Goal: Task Accomplishment & Management: Complete application form

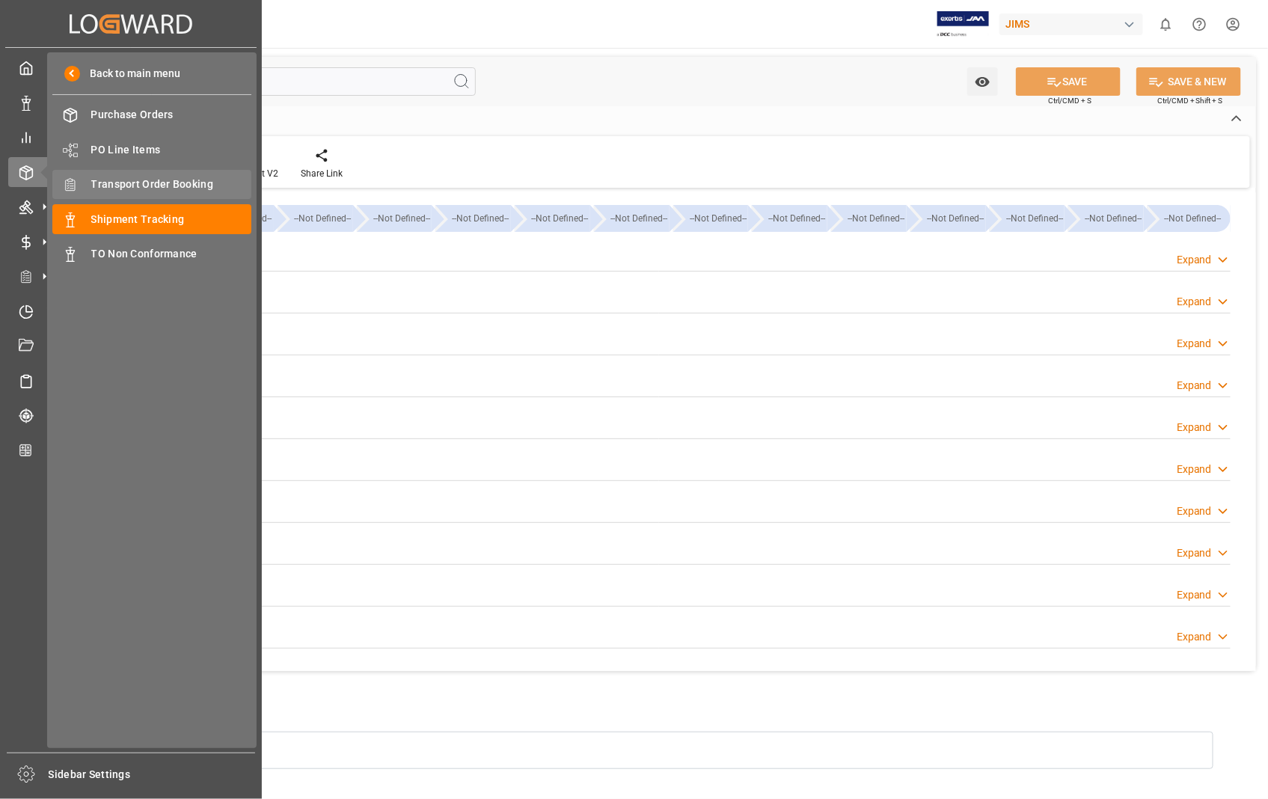
click at [148, 185] on span "Transport Order Booking" at bounding box center [171, 185] width 161 height 16
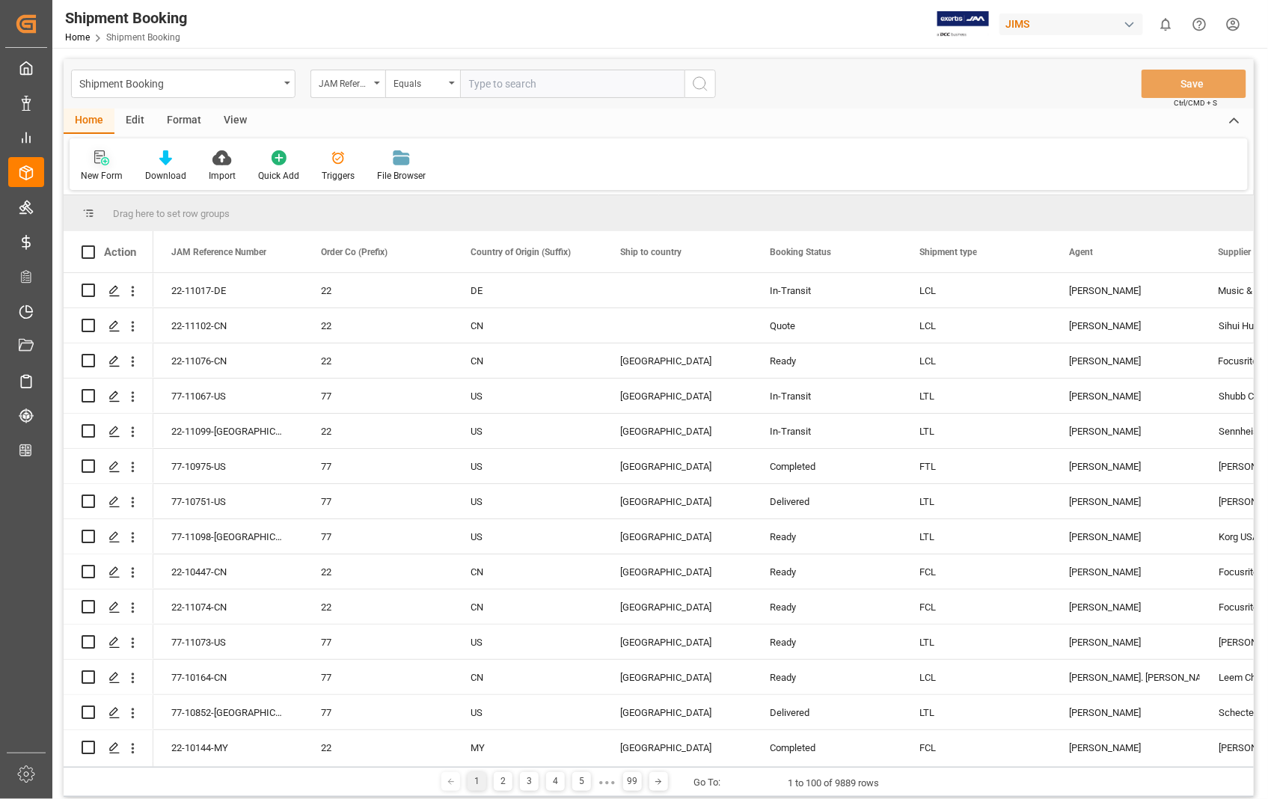
click at [99, 161] on icon at bounding box center [101, 157] width 15 height 15
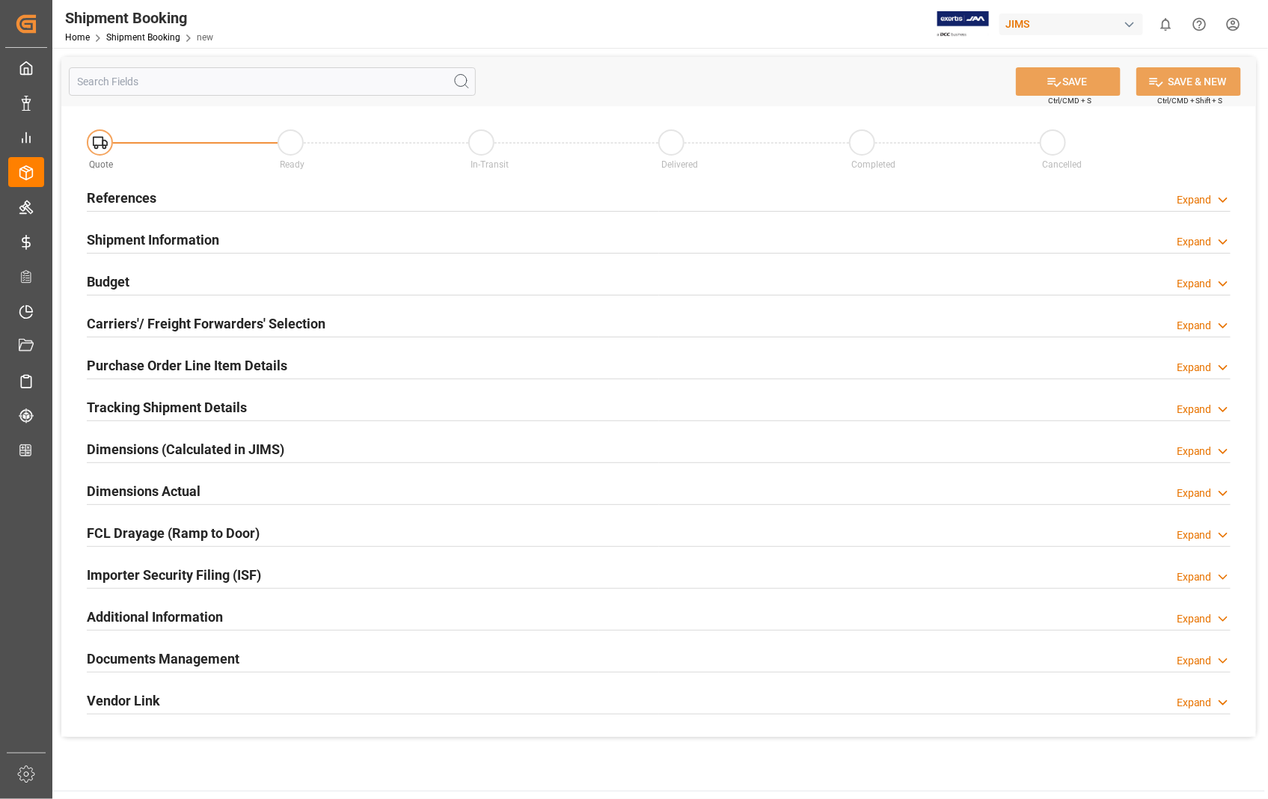
click at [112, 197] on h2 "References" at bounding box center [122, 198] width 70 height 20
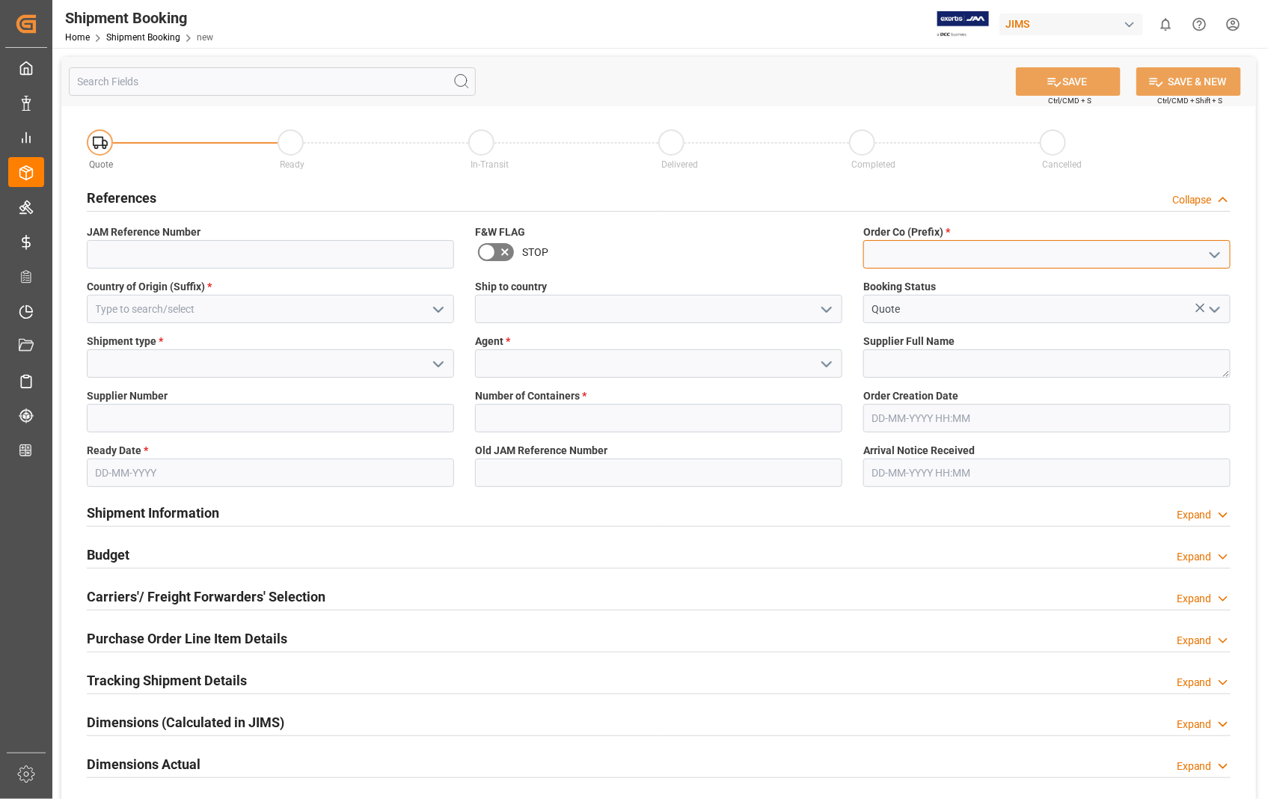
click at [908, 264] on input at bounding box center [1046, 254] width 367 height 28
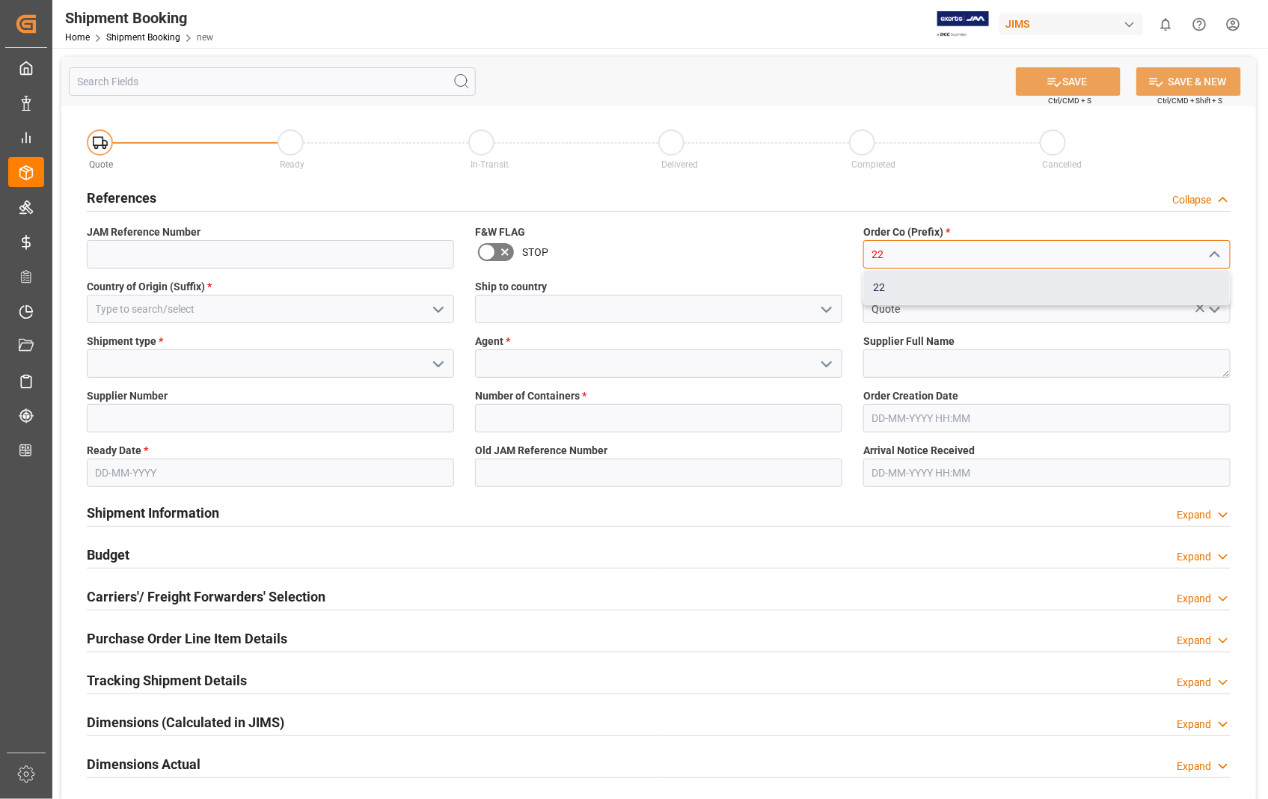
click at [889, 288] on div "22" at bounding box center [1047, 288] width 366 height 34
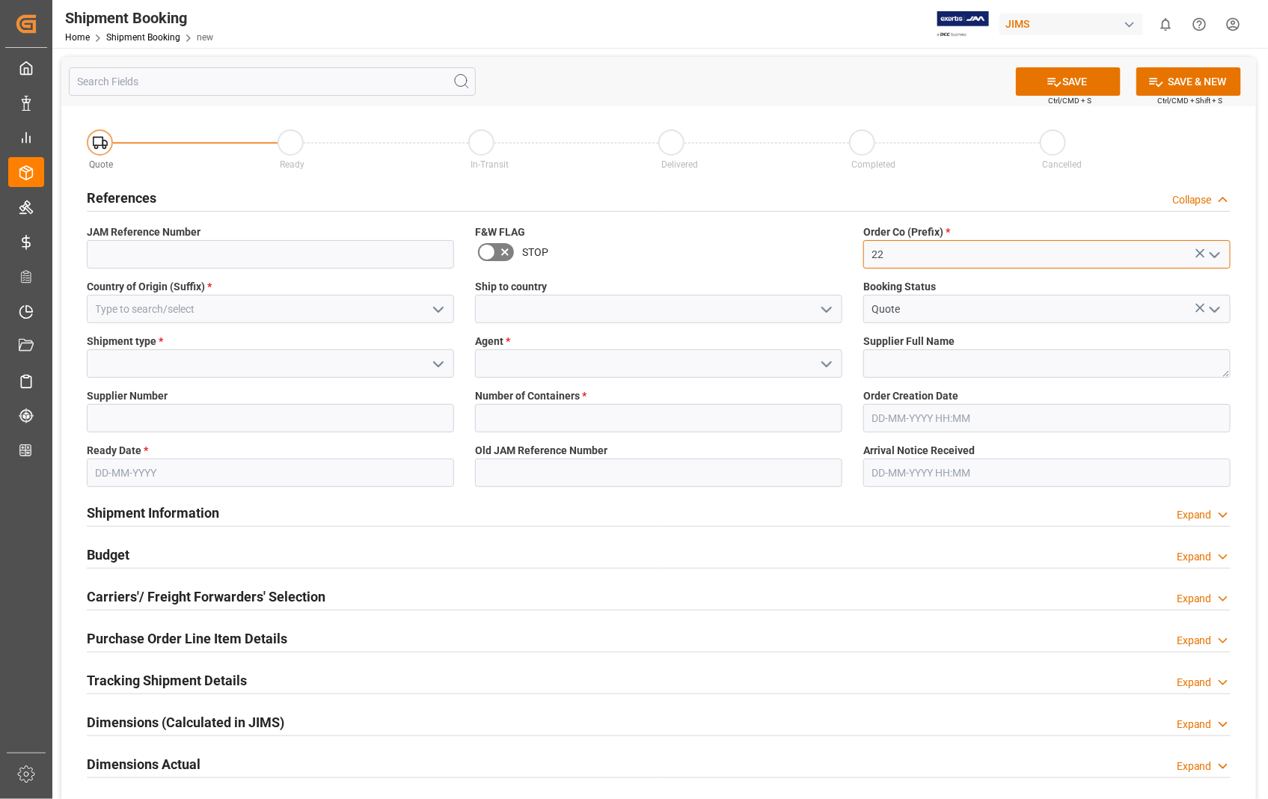
type input "22"
click at [227, 310] on input at bounding box center [270, 309] width 367 height 28
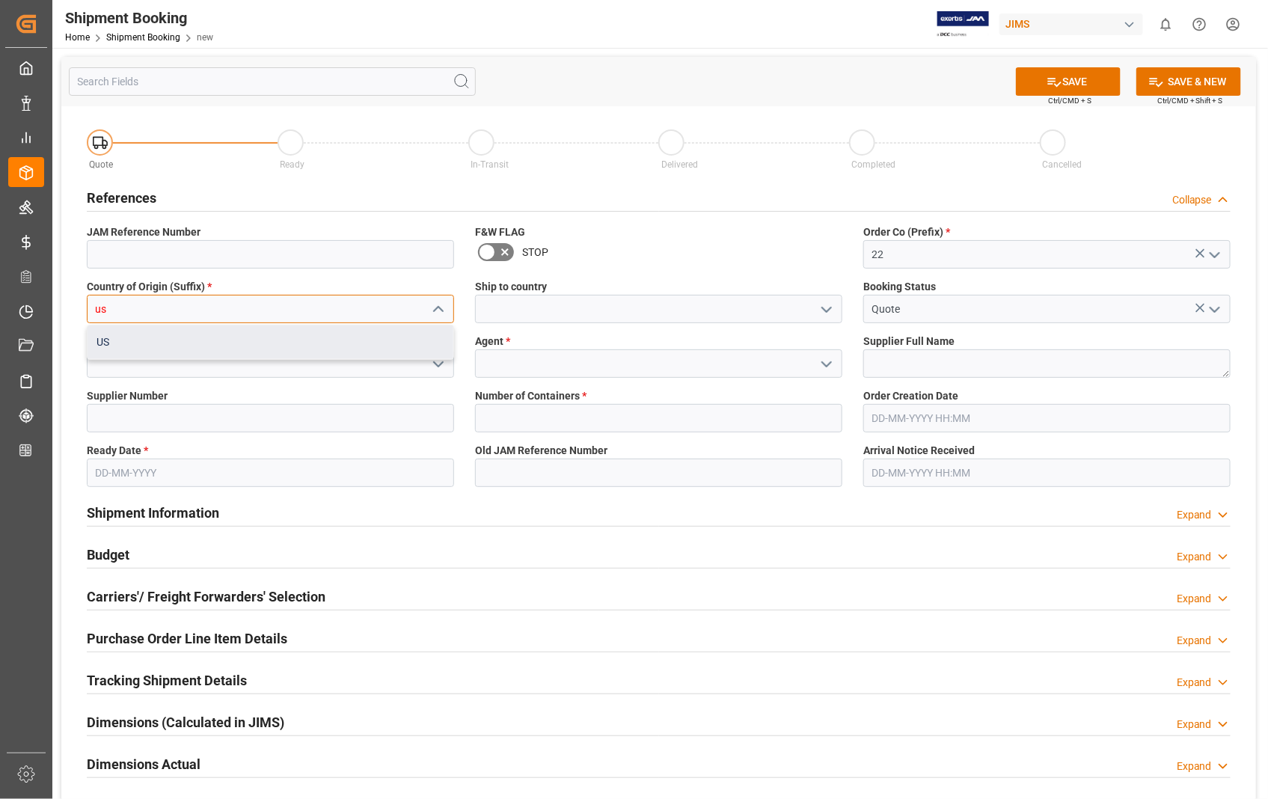
click at [123, 339] on div "US" at bounding box center [271, 342] width 366 height 34
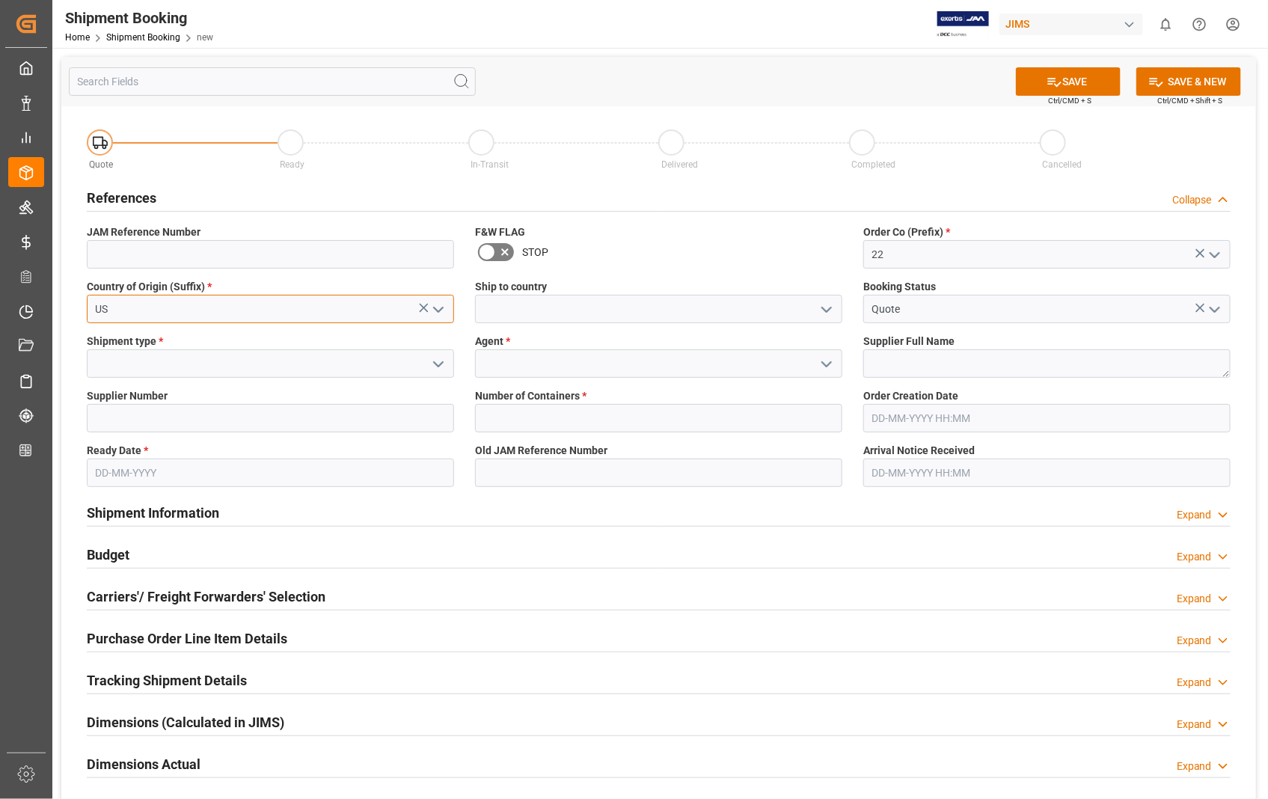
type input "US"
click at [643, 317] on input at bounding box center [658, 309] width 367 height 28
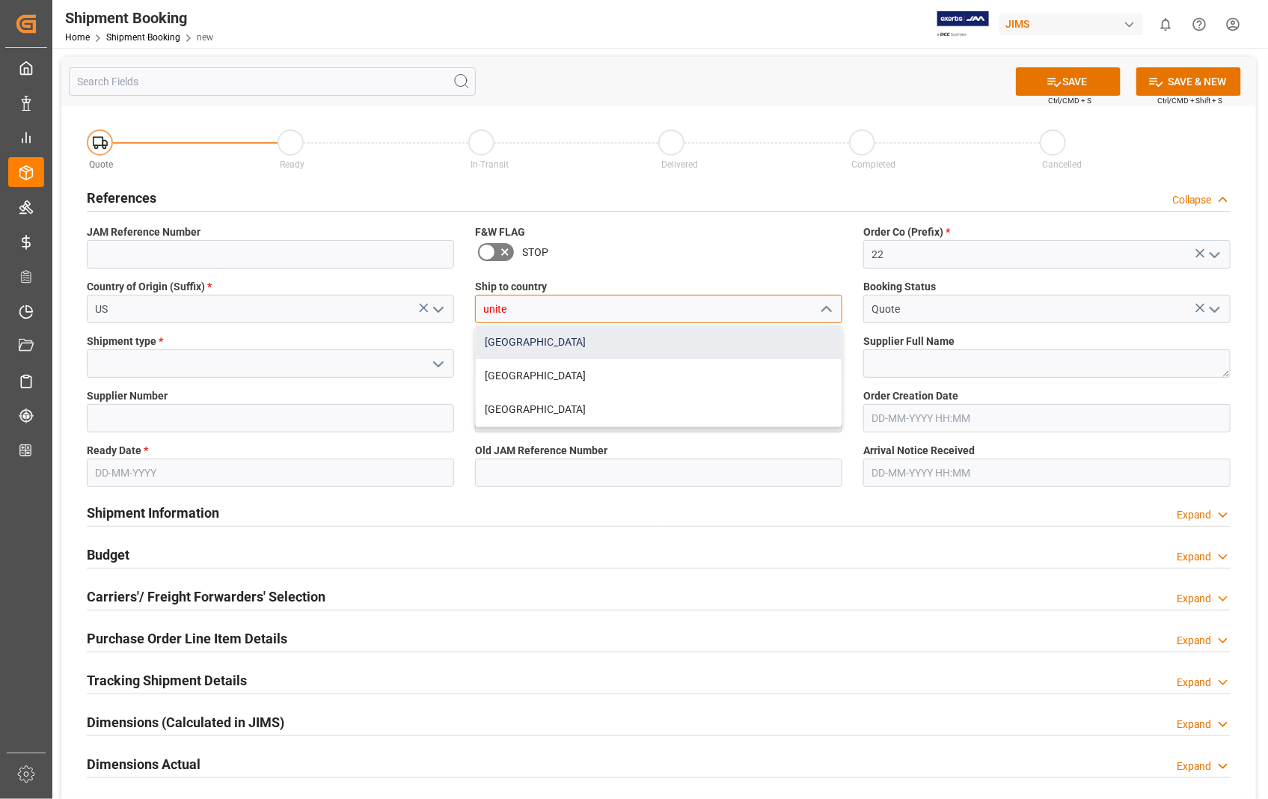
click at [550, 334] on div "[GEOGRAPHIC_DATA]" at bounding box center [659, 342] width 366 height 34
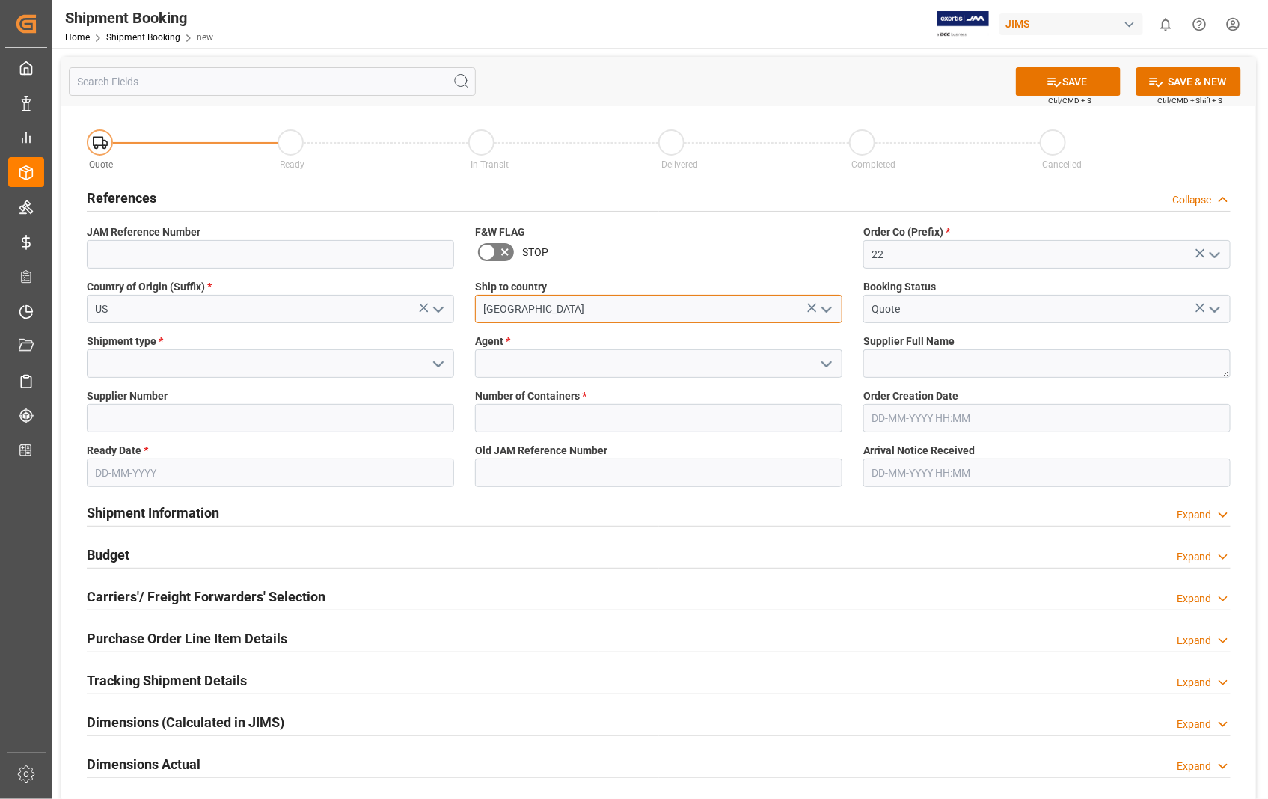
type input "[GEOGRAPHIC_DATA]"
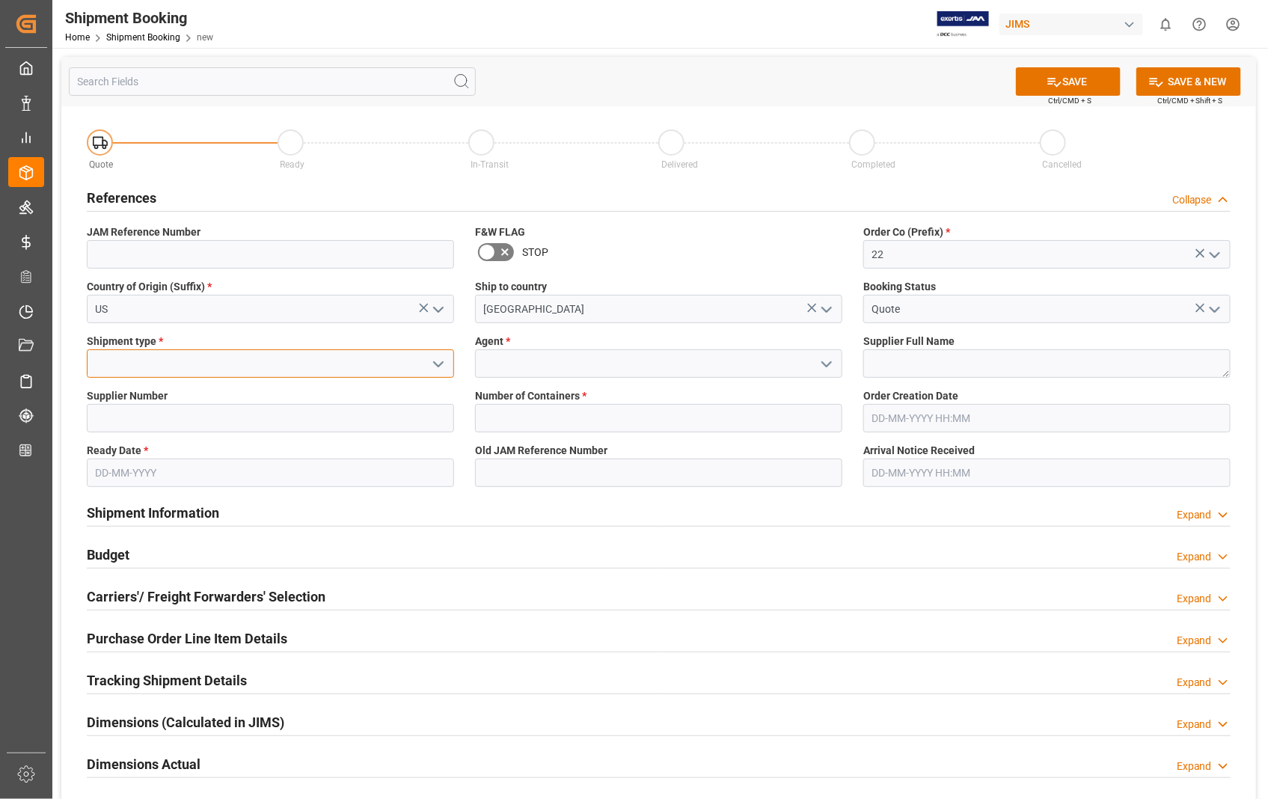
click at [267, 370] on input at bounding box center [270, 363] width 367 height 28
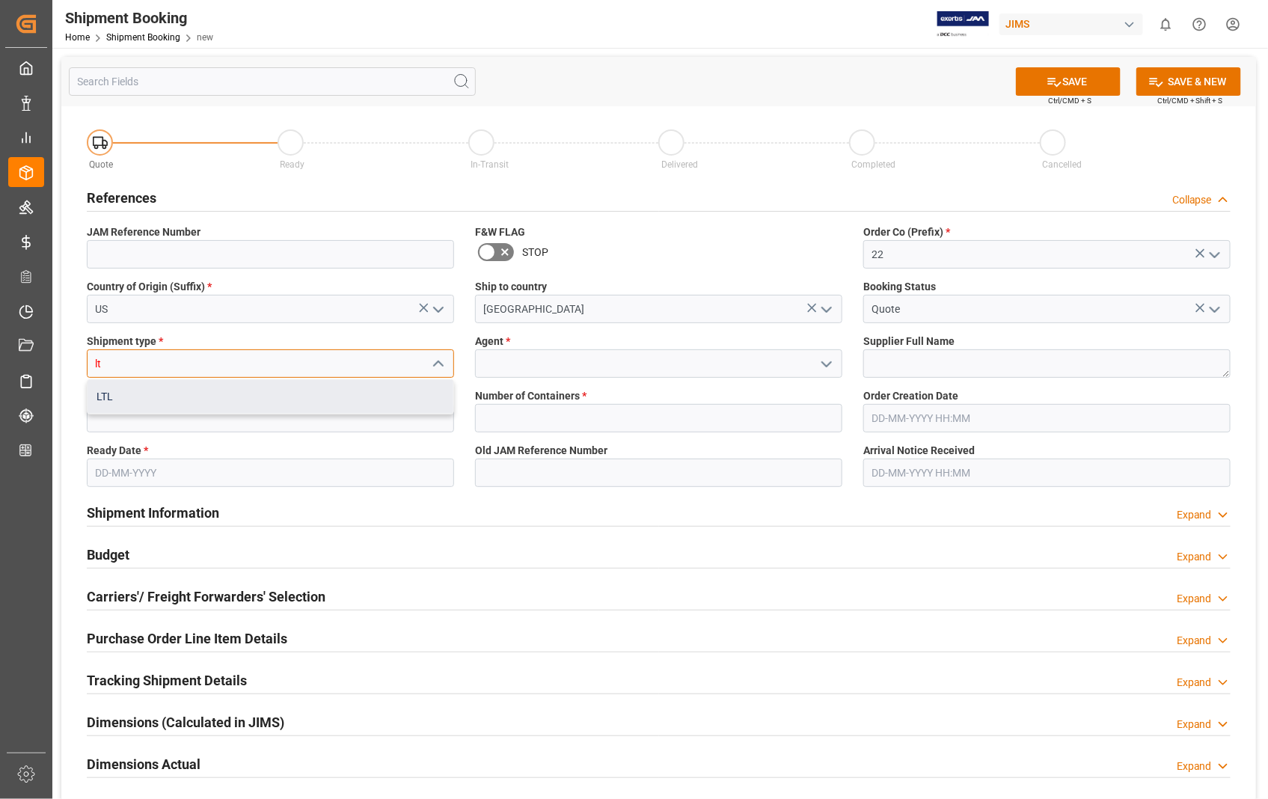
click at [137, 408] on div "LTL" at bounding box center [271, 397] width 366 height 34
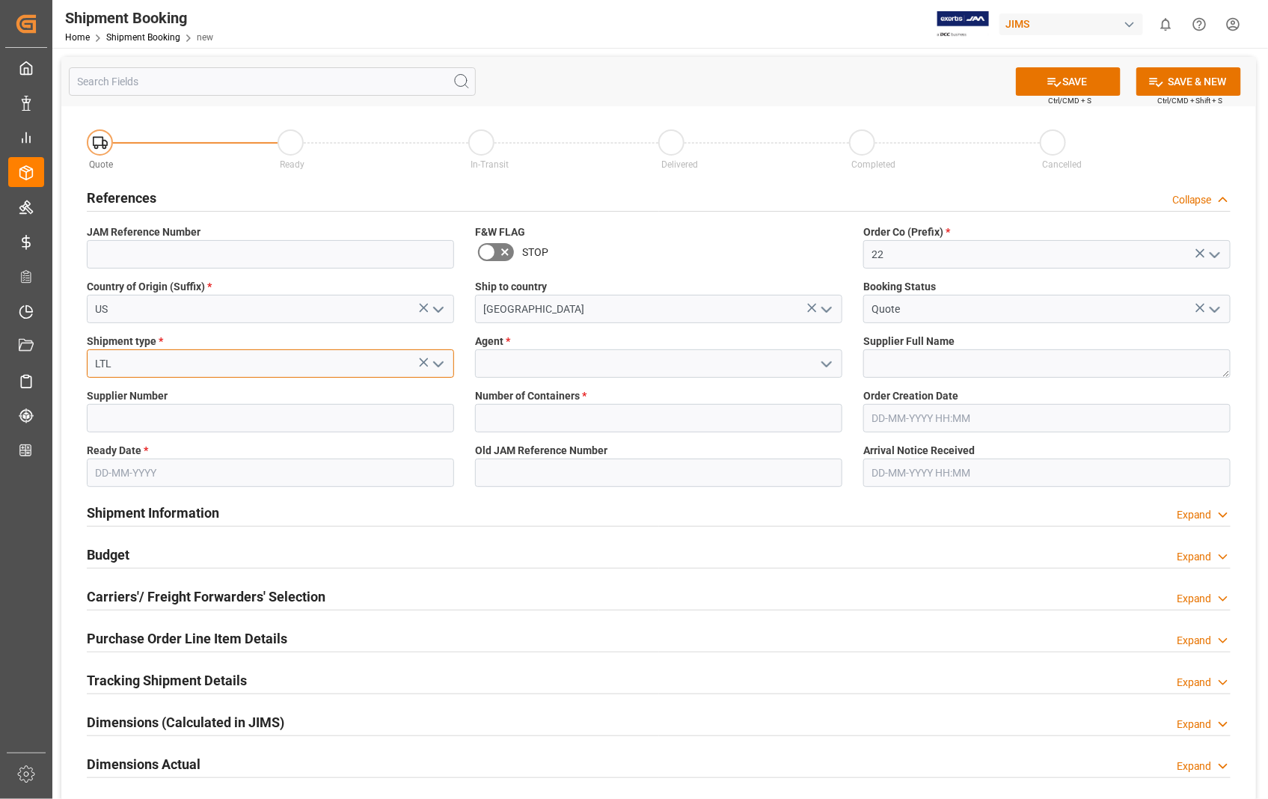
type input "LTL"
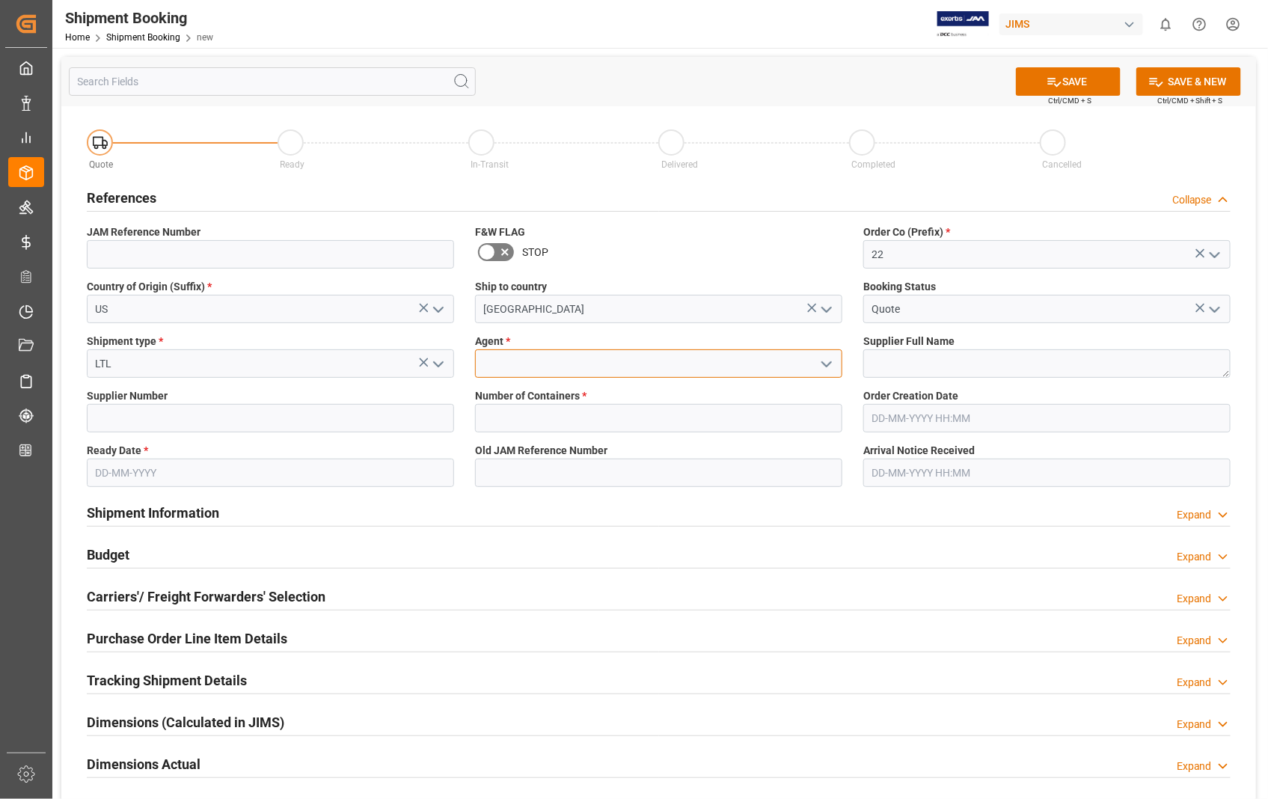
click at [536, 359] on input at bounding box center [658, 363] width 367 height 28
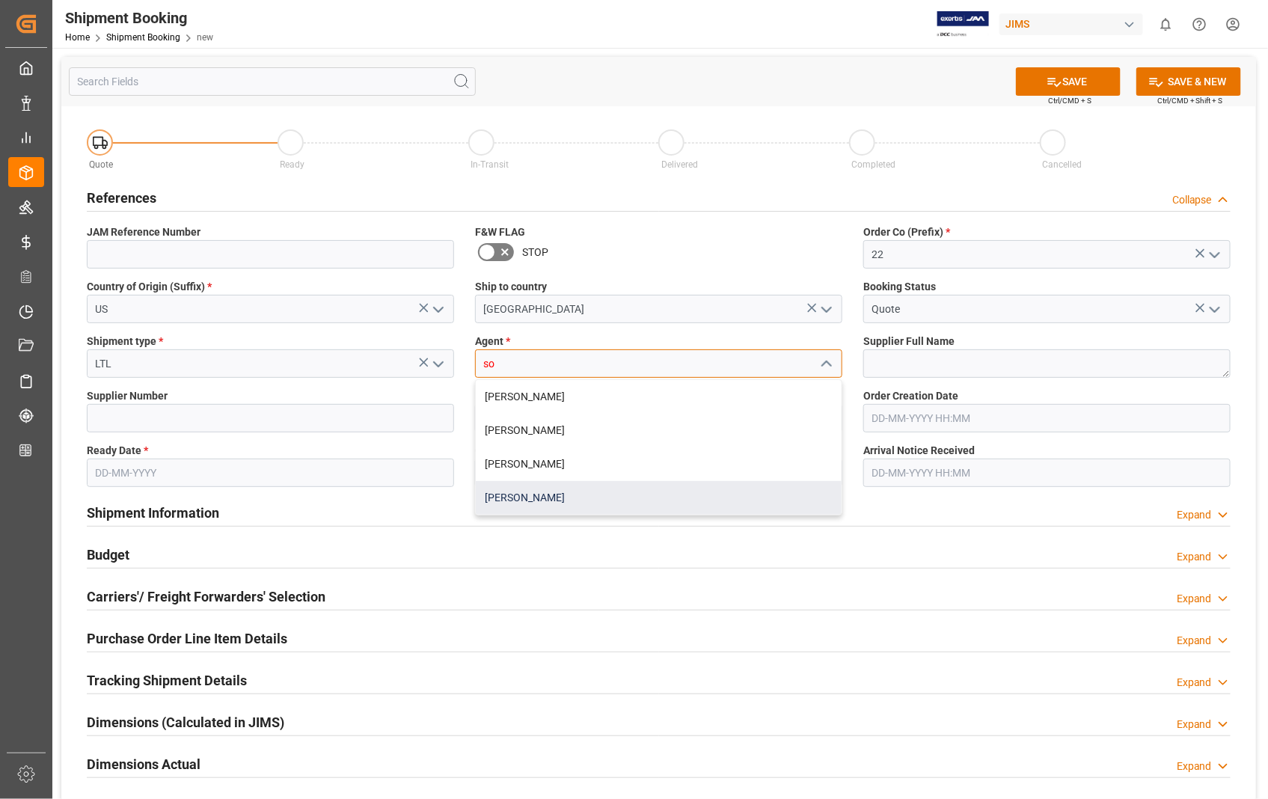
click at [506, 499] on div "[PERSON_NAME]" at bounding box center [659, 498] width 366 height 34
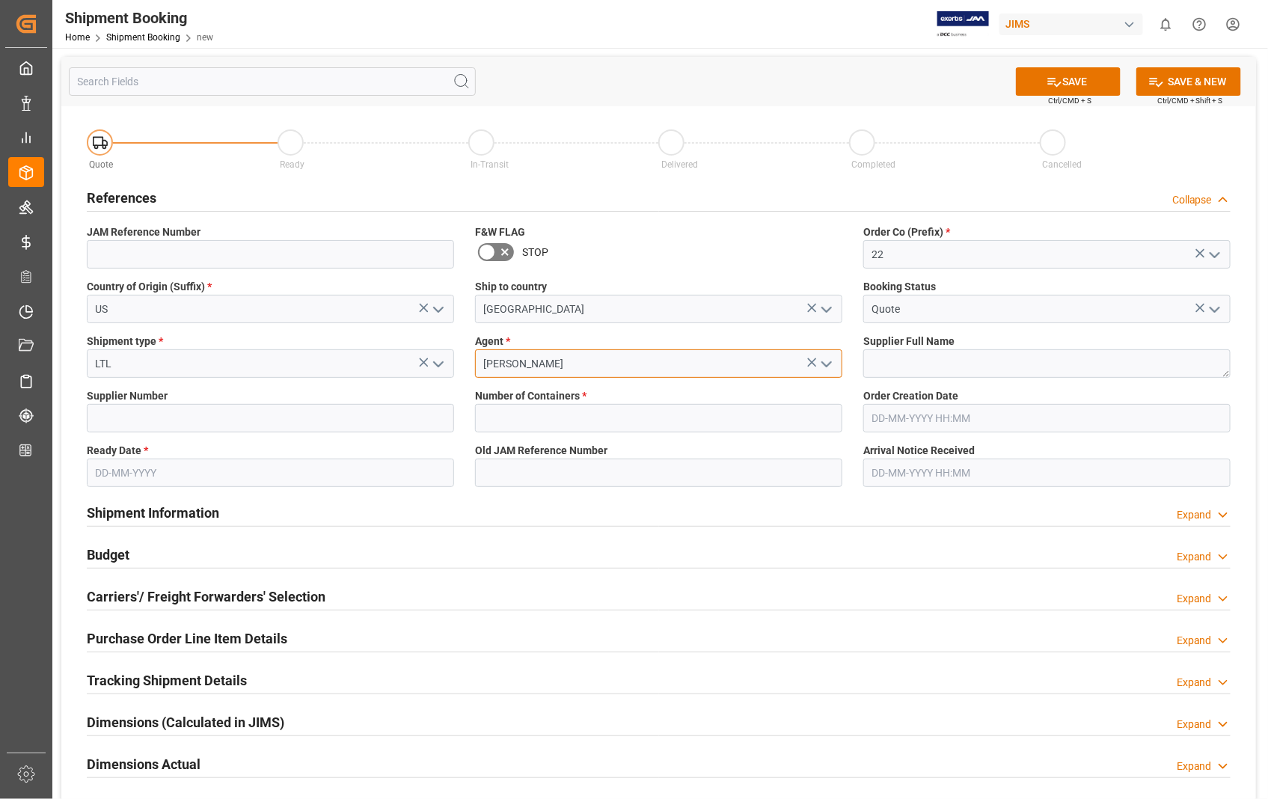
type input "[PERSON_NAME]"
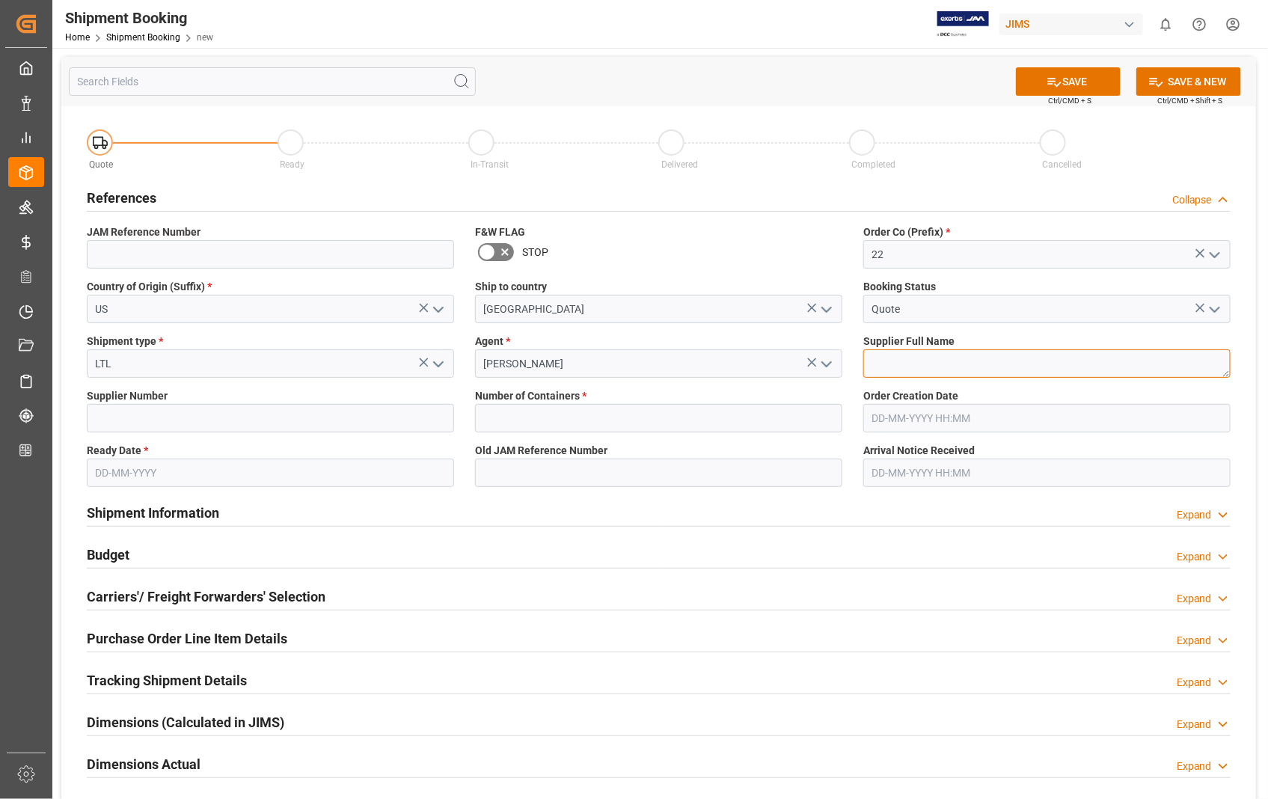
click at [955, 370] on textarea at bounding box center [1046, 363] width 367 height 28
paste textarea "Sennheiser Electronic Corporation - 212"
type textarea "Sennheiser Electronic Corporation"
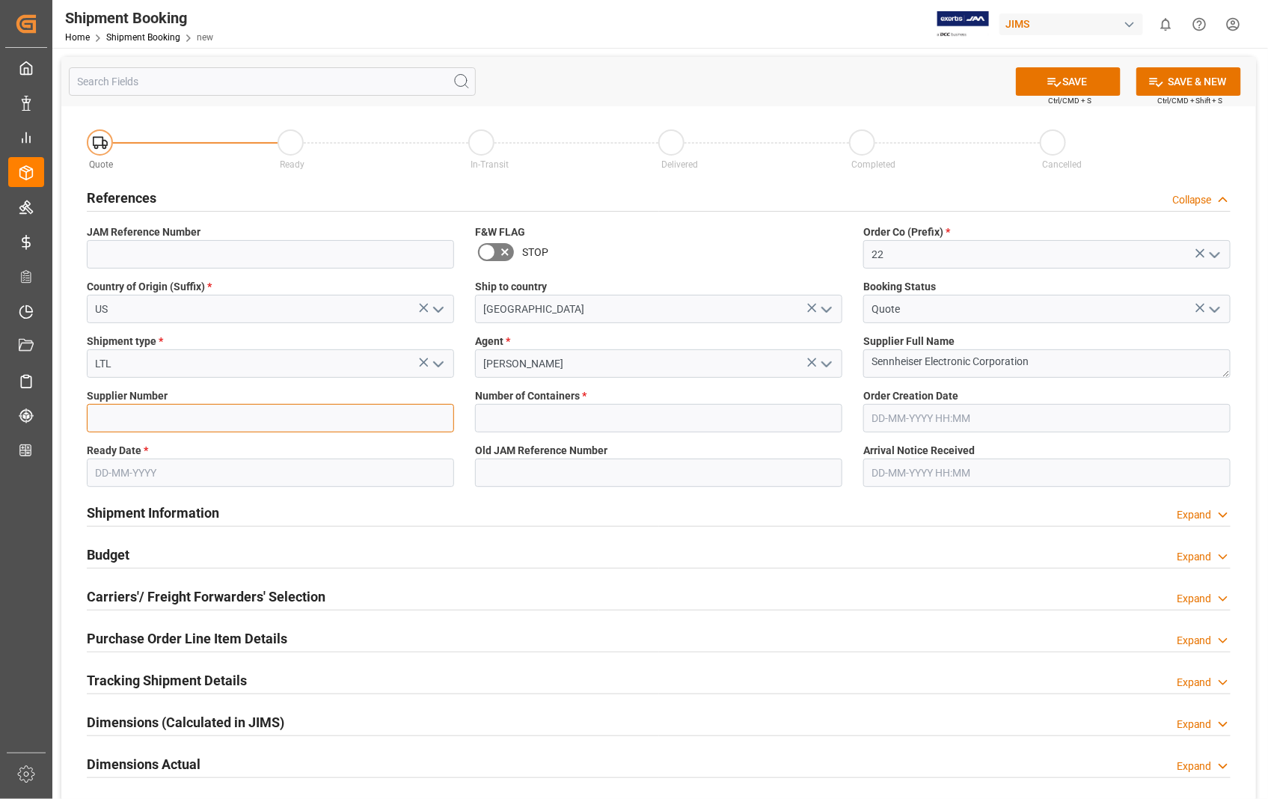
click at [174, 412] on input at bounding box center [270, 418] width 367 height 28
type input "404677"
type input "22-11099-[GEOGRAPHIC_DATA]"
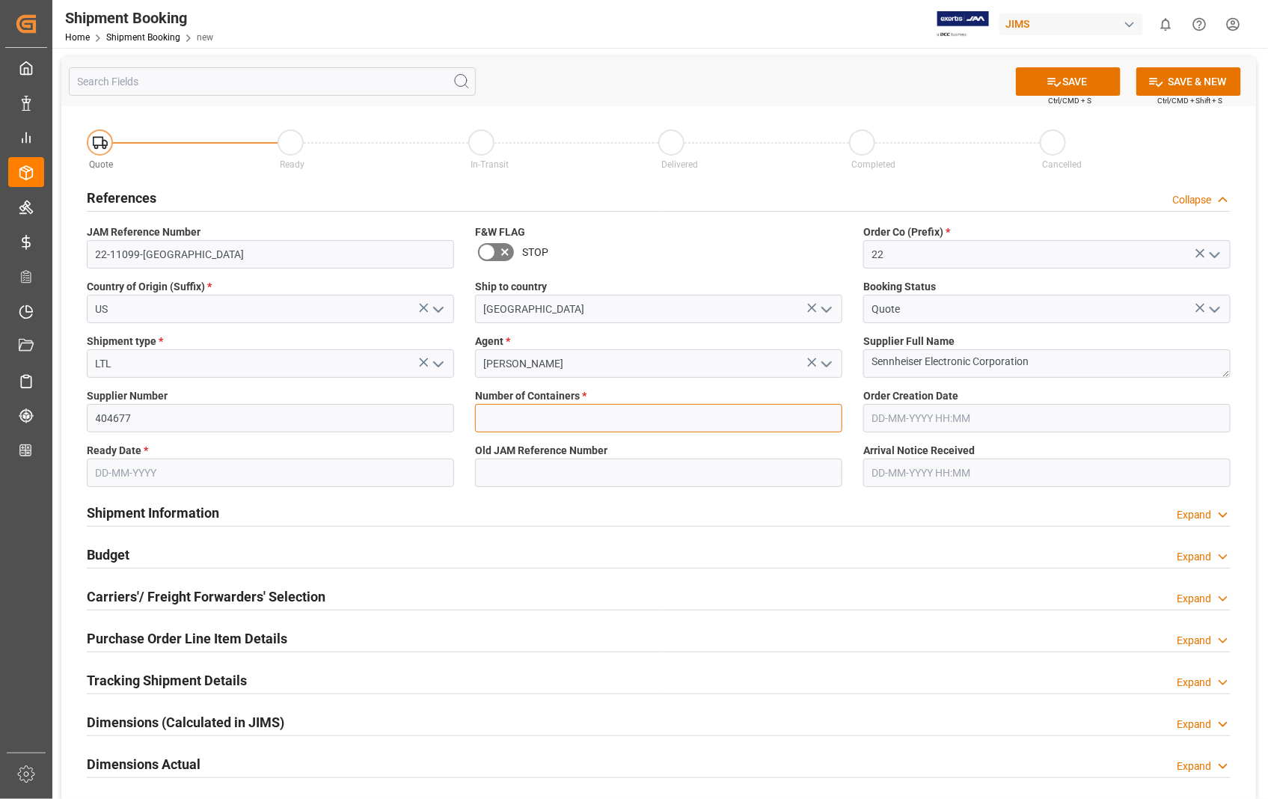
type input "0"
type input "[DATE] 18:31"
type input "[DATE]"
click at [543, 429] on input "0" at bounding box center [658, 418] width 367 height 28
click at [987, 423] on input "[DATE] 18:31" at bounding box center [1046, 418] width 367 height 28
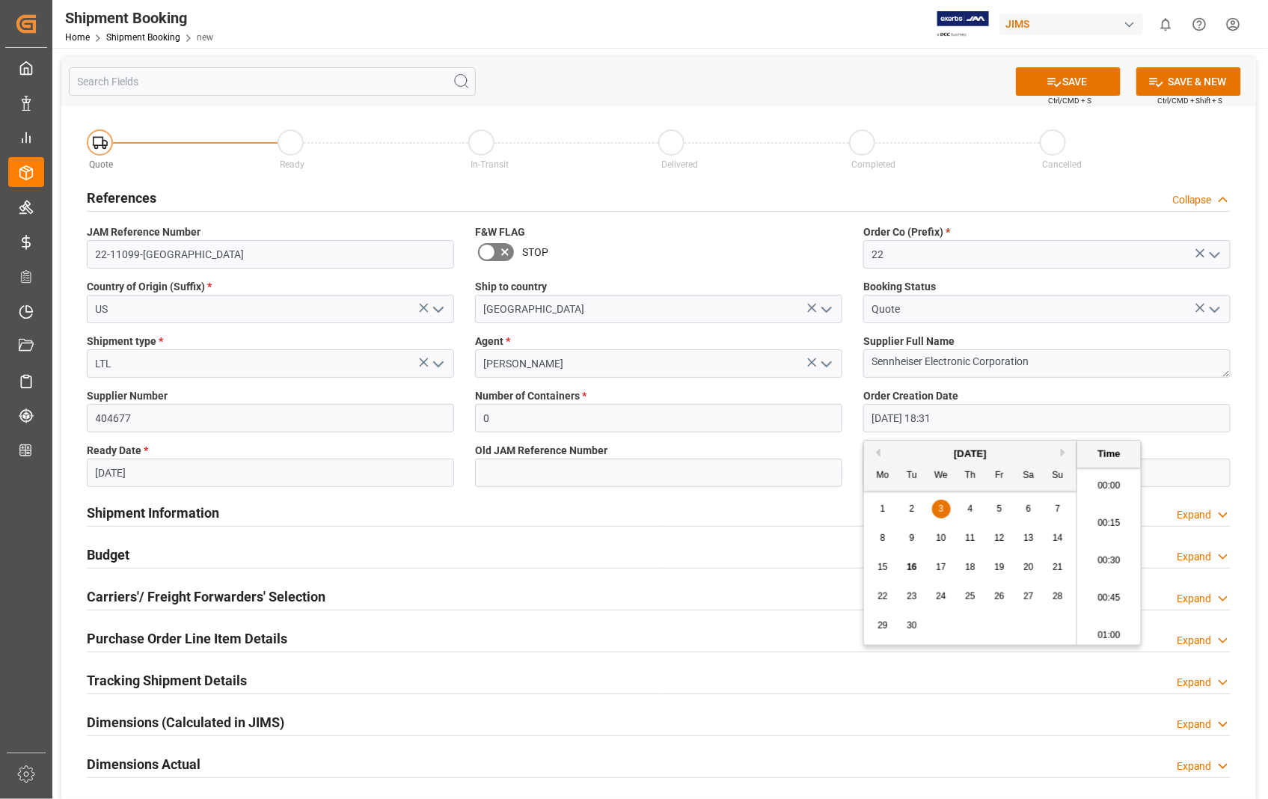
scroll to position [2697, 0]
click at [910, 569] on span "16" at bounding box center [912, 567] width 10 height 10
type input "[DATE] 18:31"
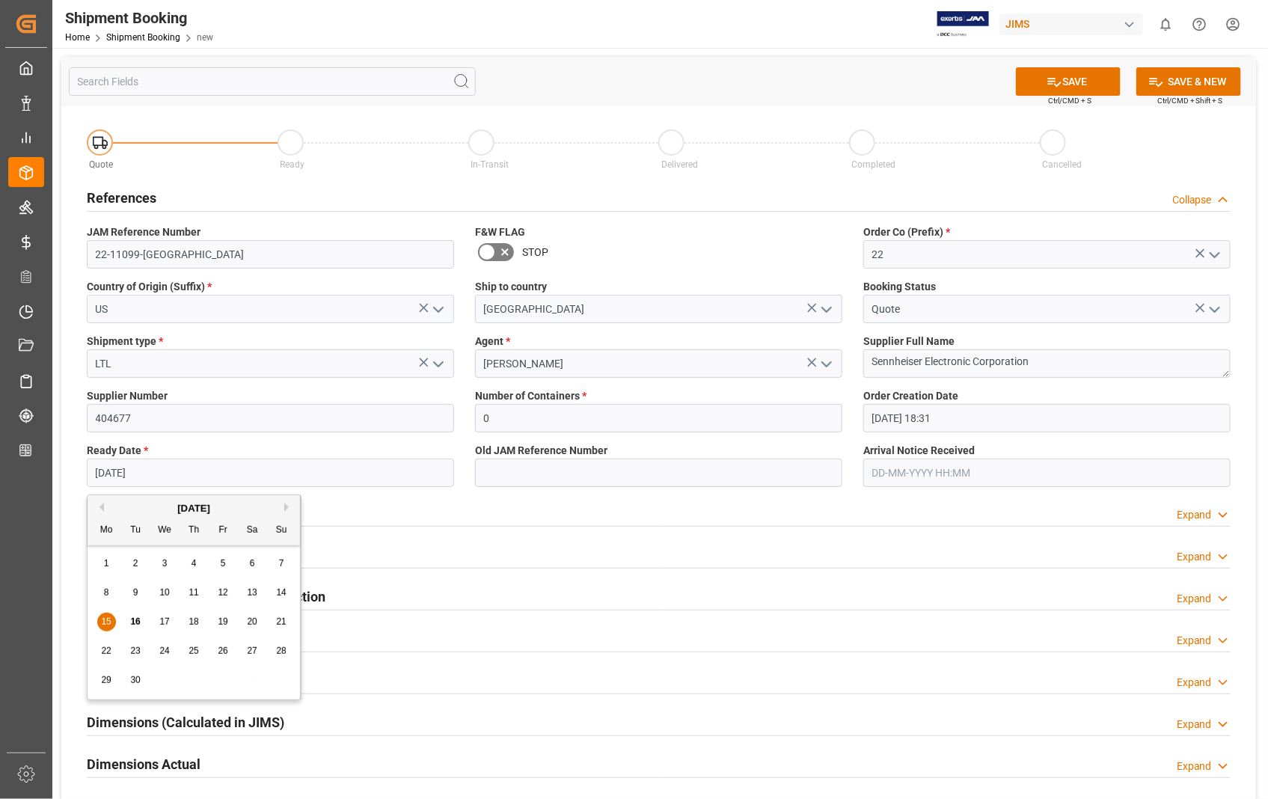
click at [223, 468] on input "[DATE]" at bounding box center [270, 472] width 367 height 28
click at [221, 624] on span "19" at bounding box center [223, 621] width 10 height 10
type input "[DATE]"
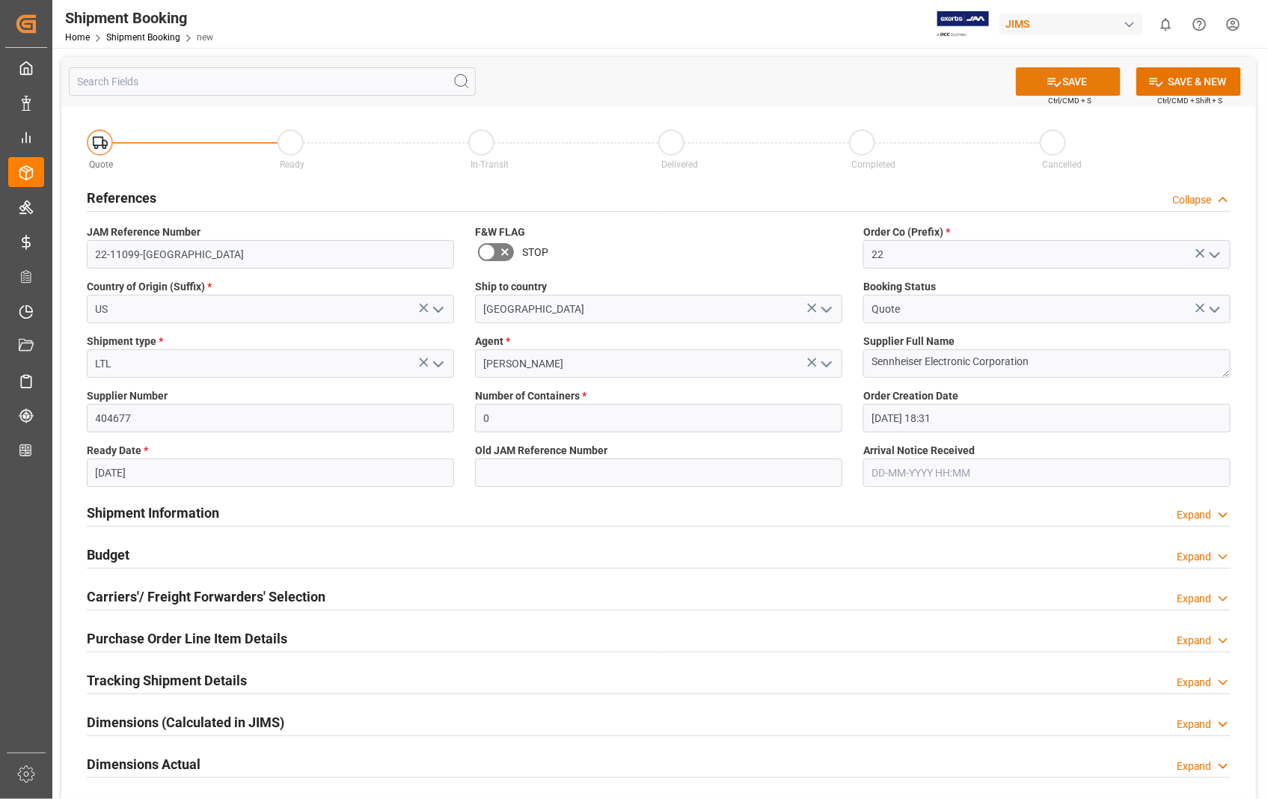
click at [1076, 77] on button "SAVE" at bounding box center [1068, 81] width 105 height 28
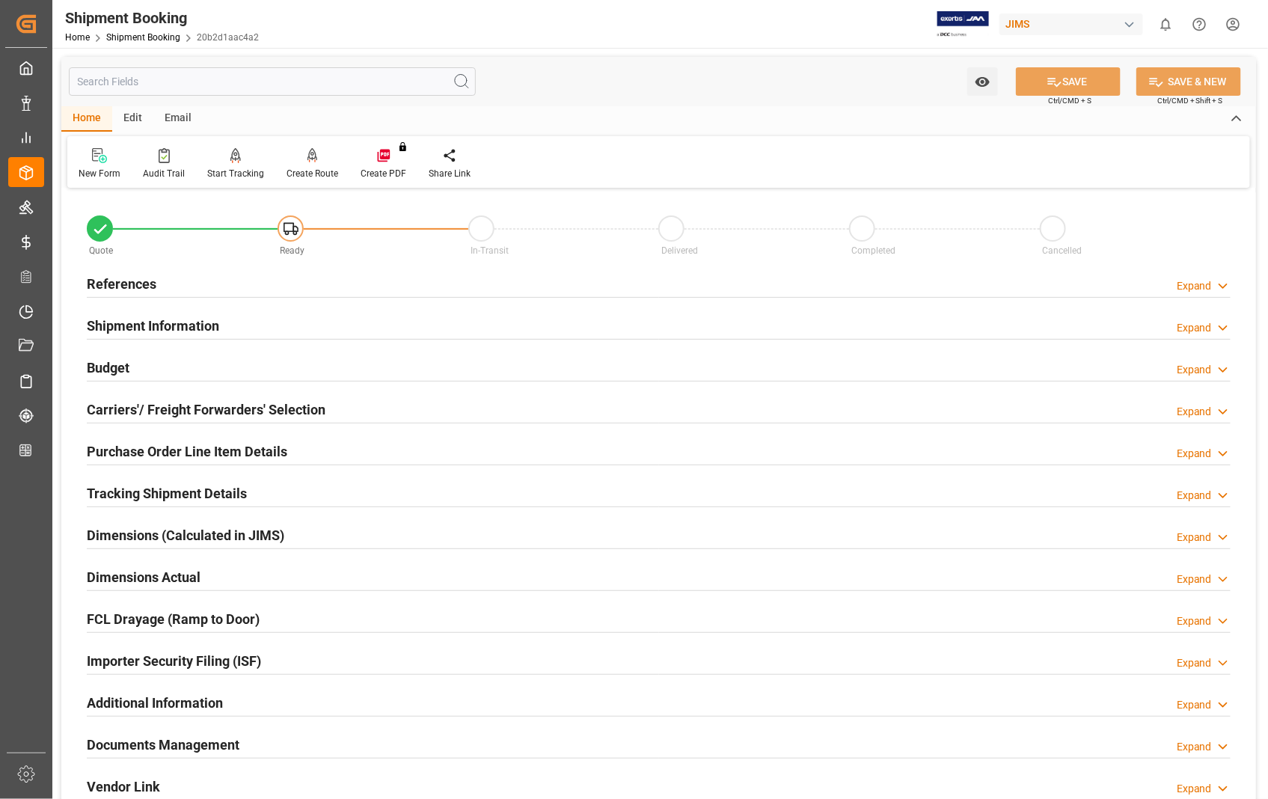
click at [116, 404] on h2 "Carriers'/ Freight Forwarders' Selection" at bounding box center [206, 409] width 239 height 20
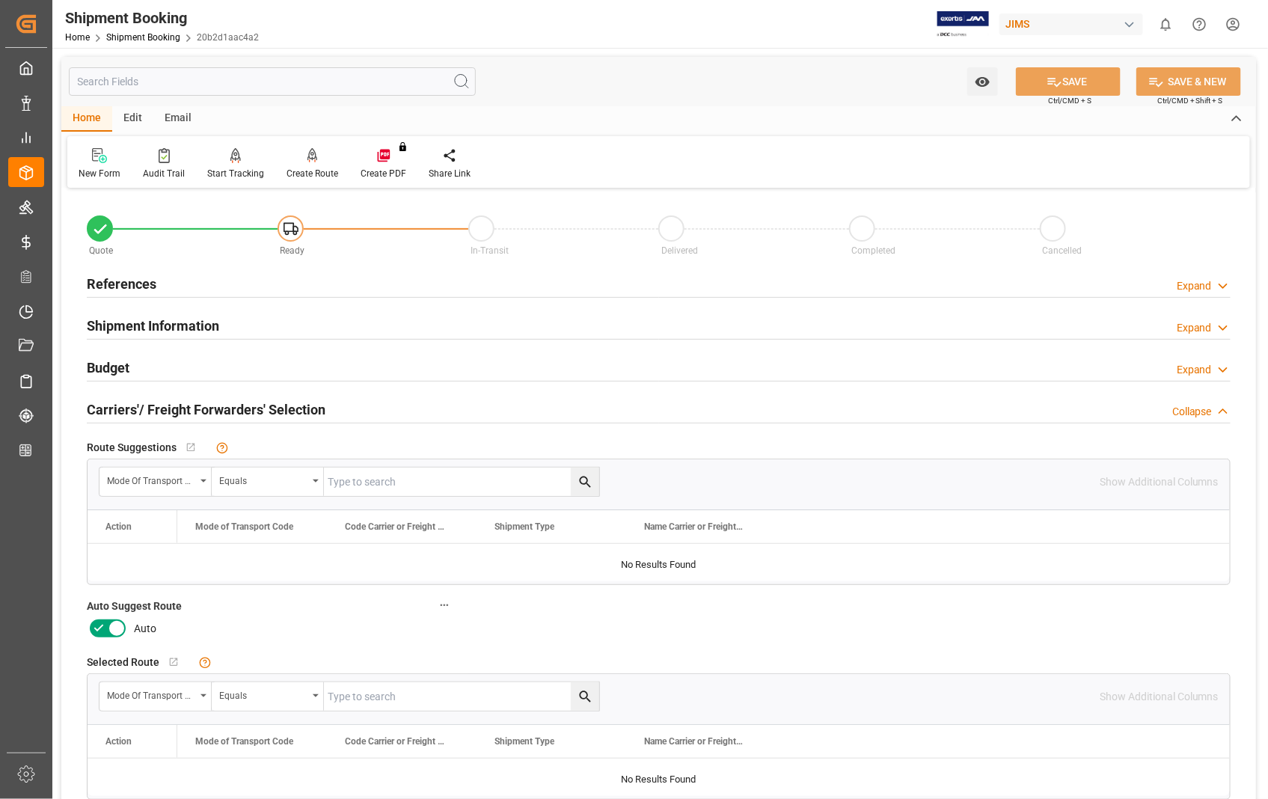
click at [117, 633] on icon at bounding box center [117, 628] width 18 height 18
click at [0, 0] on input "checkbox" at bounding box center [0, 0] width 0 height 0
click at [1064, 77] on button "SAVE" at bounding box center [1068, 81] width 105 height 28
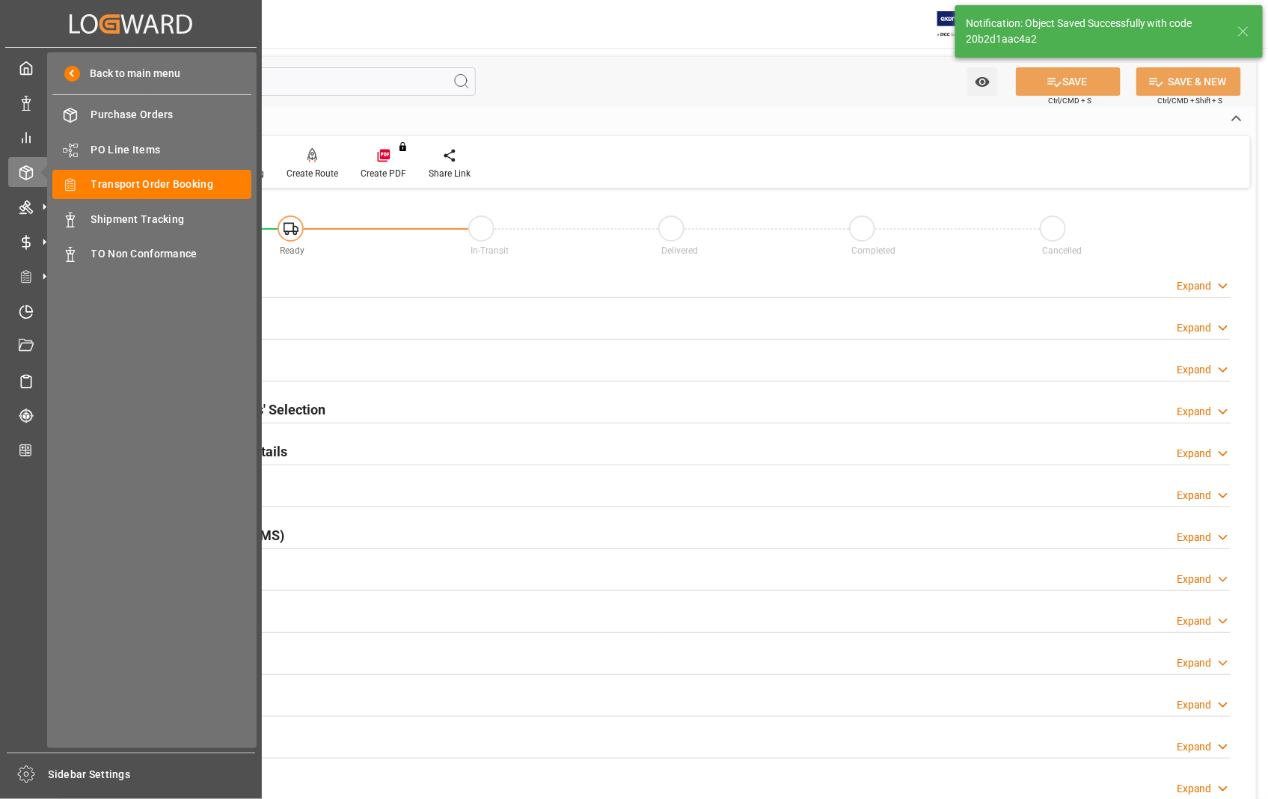
type input "Ready"
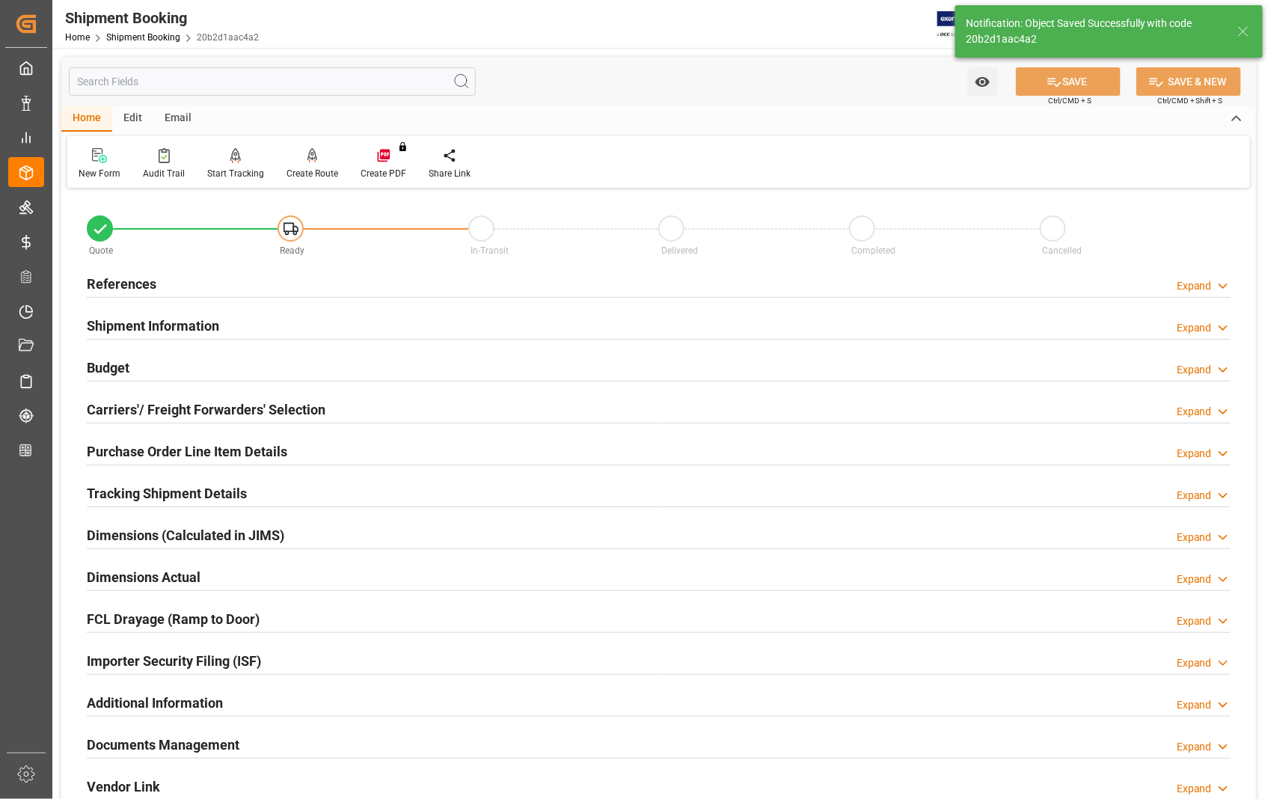
click at [131, 288] on h2 "References" at bounding box center [122, 284] width 70 height 20
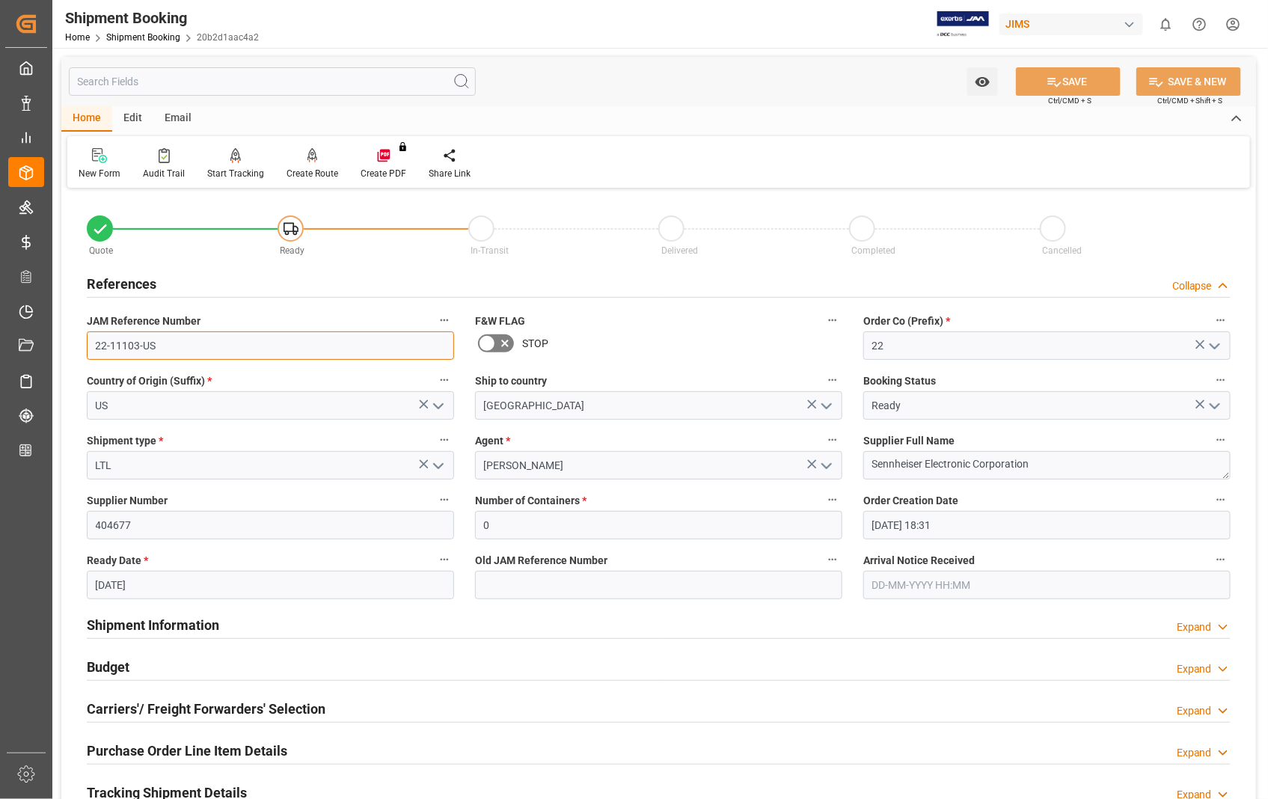
drag, startPoint x: 158, startPoint y: 346, endPoint x: 72, endPoint y: 353, distance: 86.3
click at [72, 353] on div "Quote Ready In-Transit Delivered Completed Cancelled References Collapse JAM Re…" at bounding box center [658, 657] width 1194 height 930
